Goal: Information Seeking & Learning: Learn about a topic

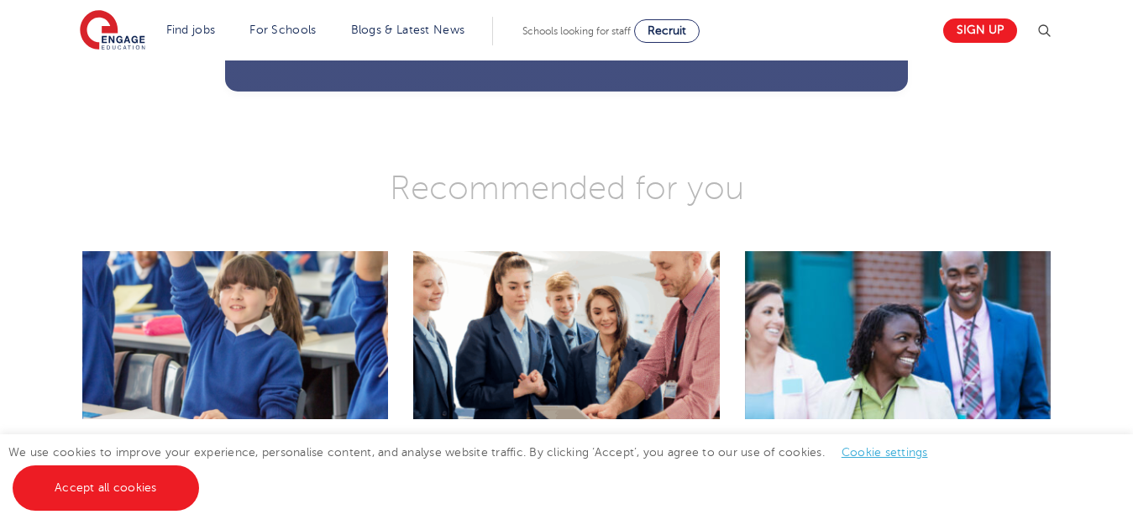
scroll to position [3385, 0]
